Goal: Find contact information: Find contact information

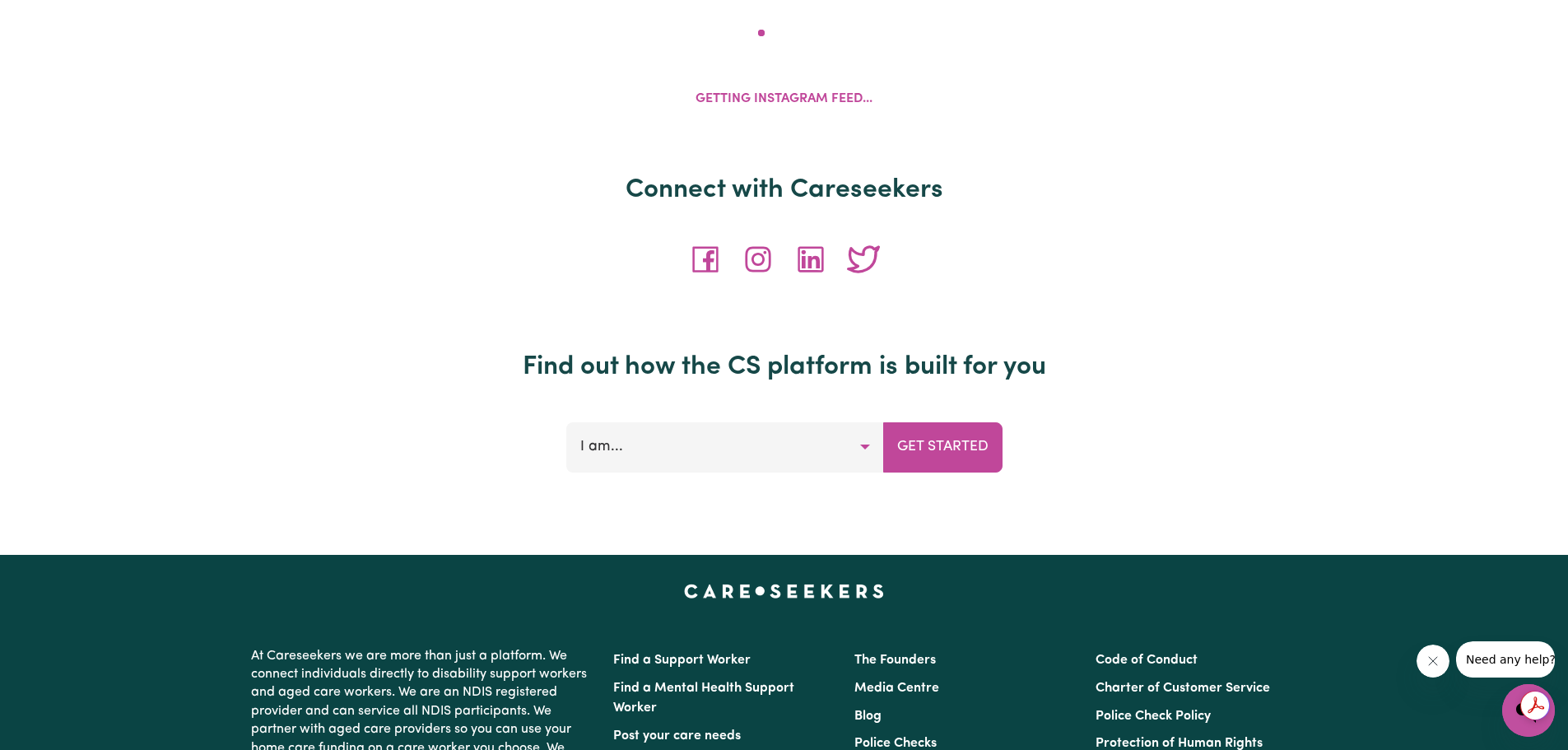
scroll to position [6206, 0]
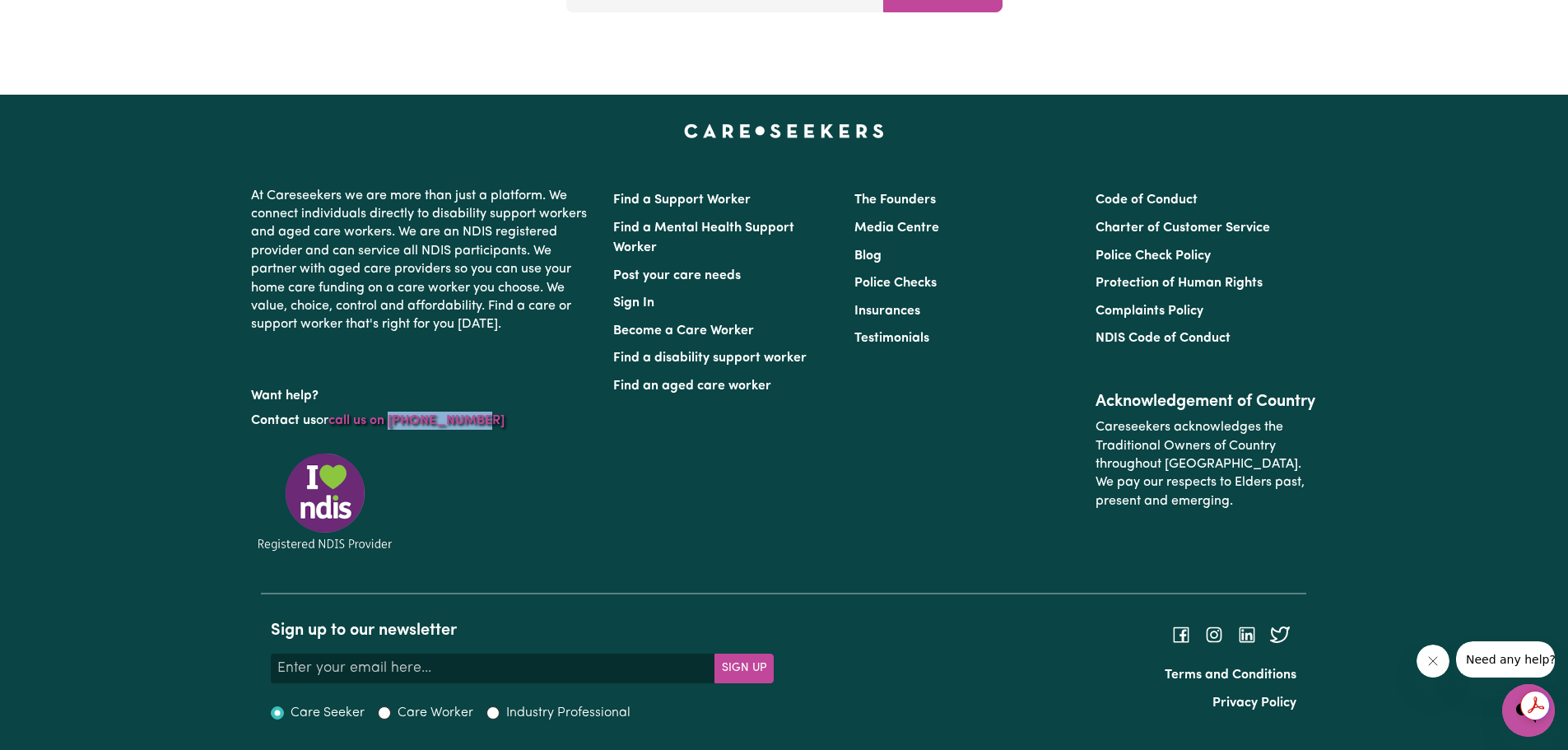
drag, startPoint x: 483, startPoint y: 425, endPoint x: 395, endPoint y: 420, distance: 88.1
click at [395, 420] on p "Contact us or call us on [PHONE_NUMBER]" at bounding box center [422, 420] width 343 height 32
copy link "1300 765 465"
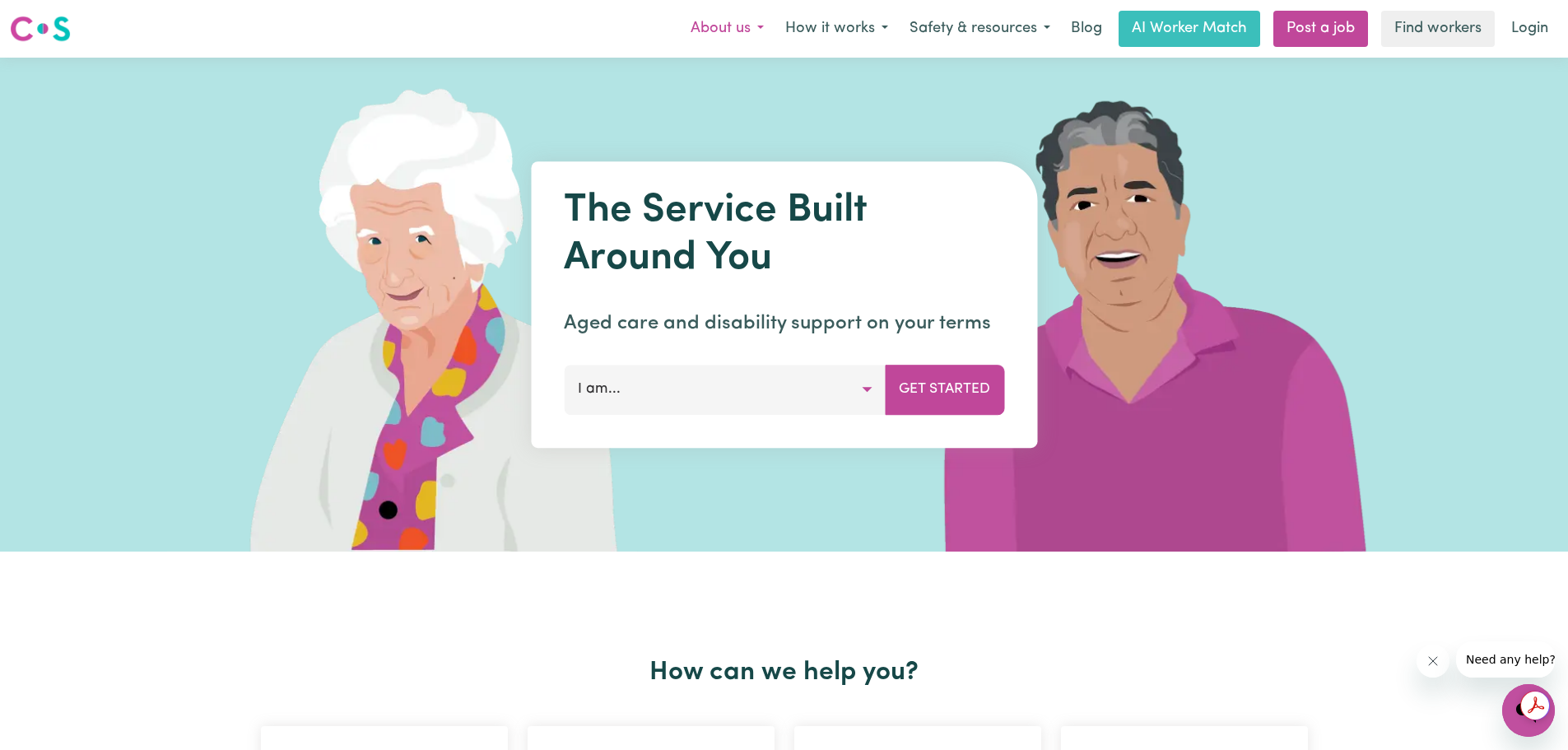
click at [726, 32] on button "About us" at bounding box center [727, 29] width 95 height 34
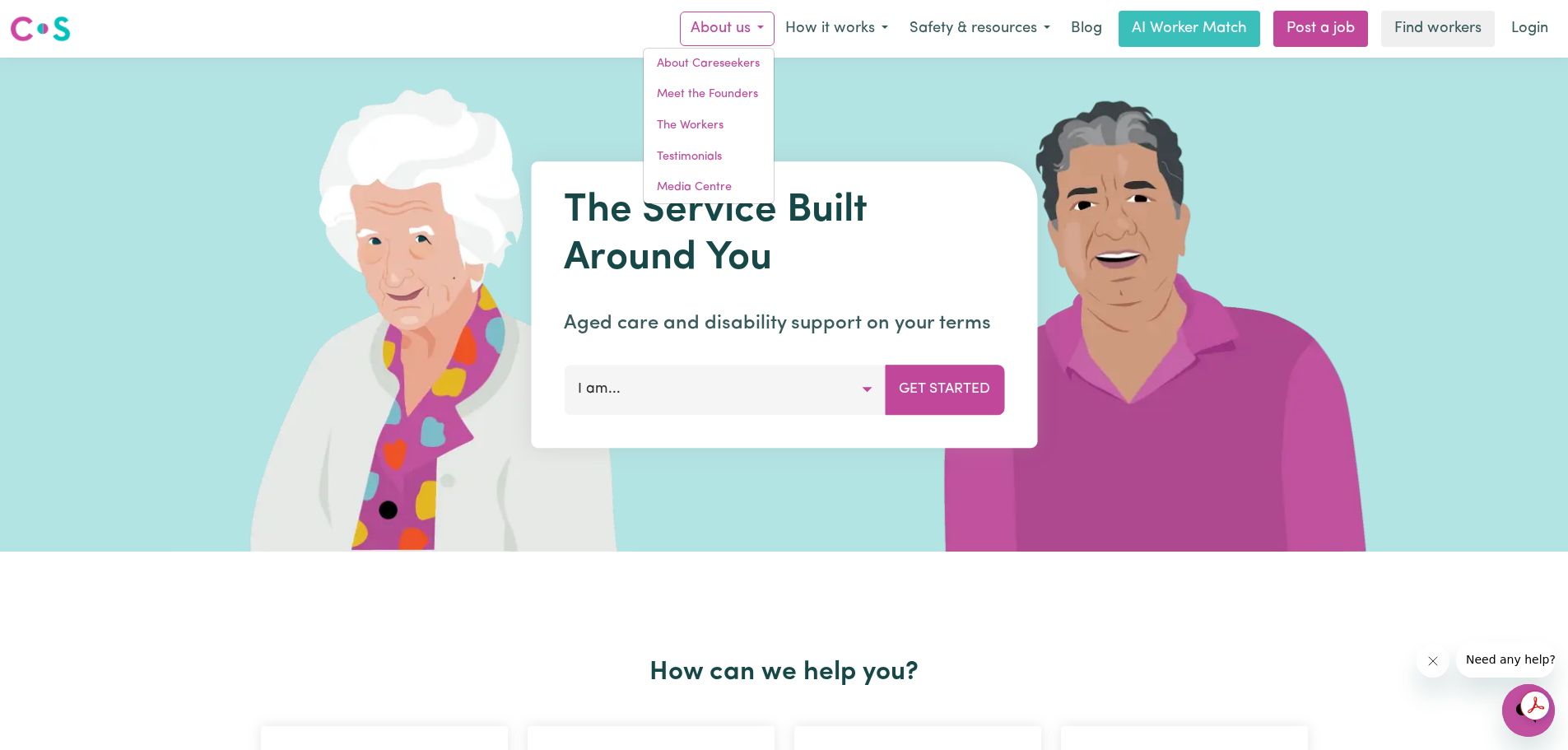
click at [1410, 241] on div "The Service Built Around You Aged care and disability support on your terms I a…" at bounding box center [784, 305] width 1568 height 494
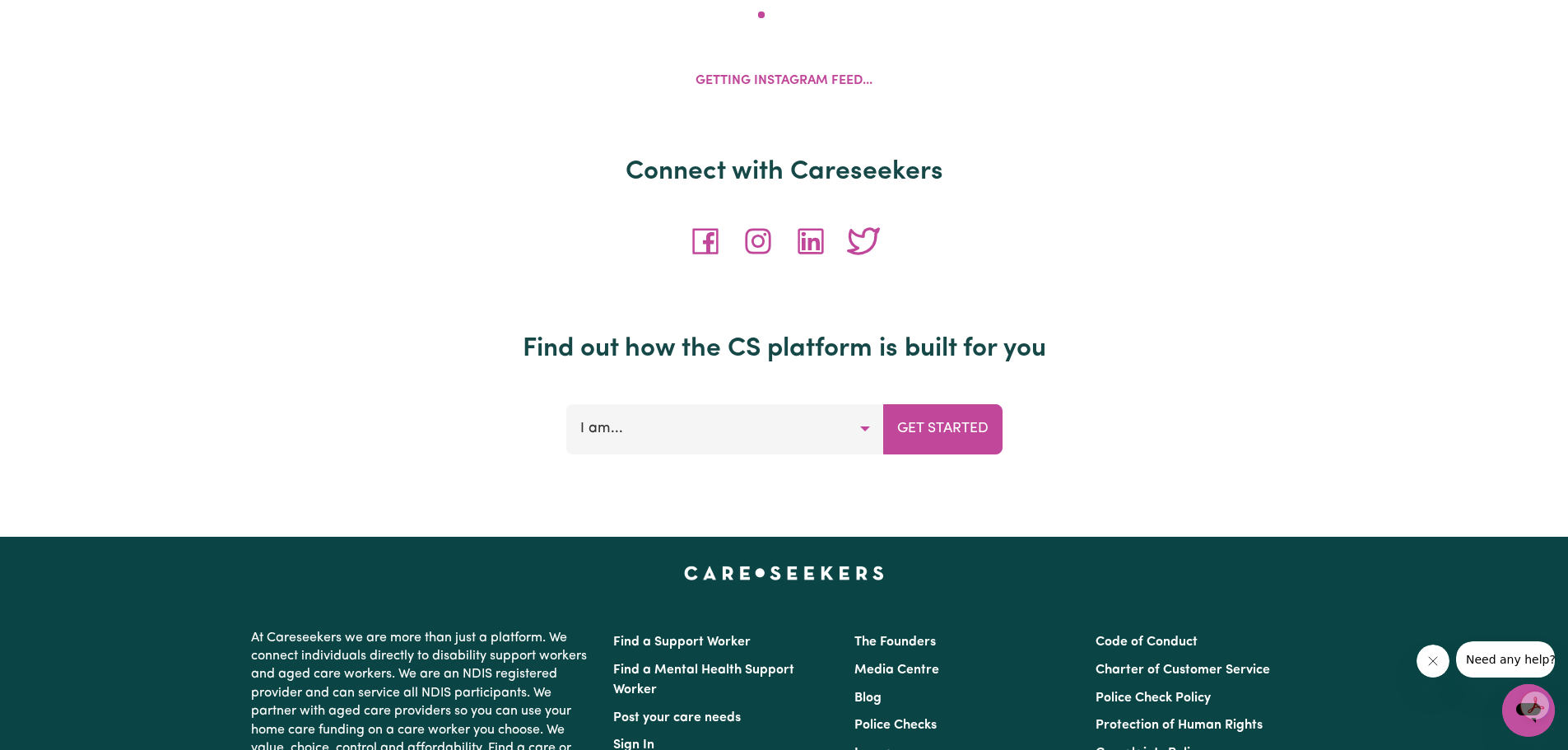
scroll to position [6206, 0]
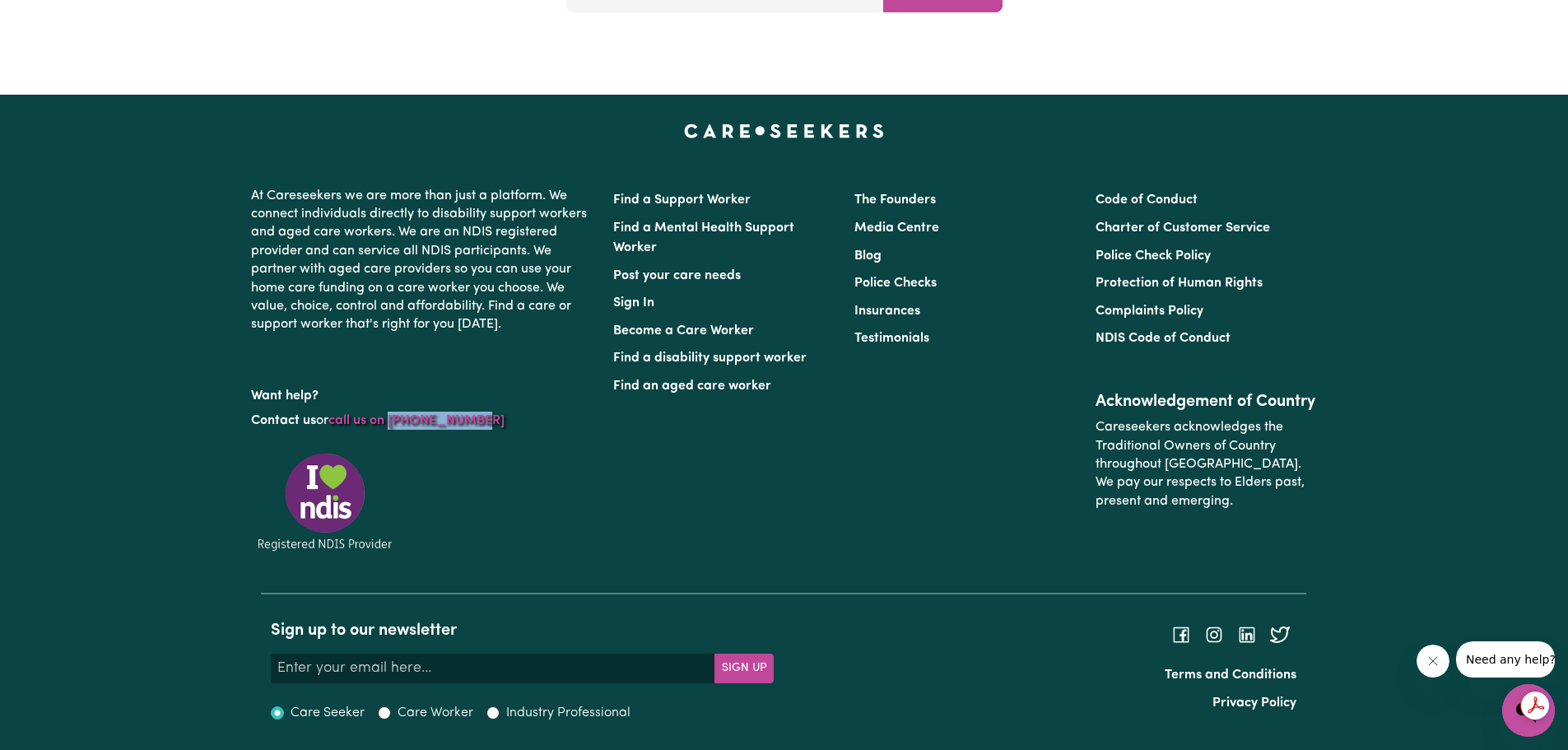
drag, startPoint x: 476, startPoint y: 418, endPoint x: 393, endPoint y: 419, distance: 83.0
click at [393, 419] on p "Contact us or call us on [PHONE_NUMBER]" at bounding box center [422, 420] width 343 height 32
copy link "1300 765 465"
